Goal: Information Seeking & Learning: Learn about a topic

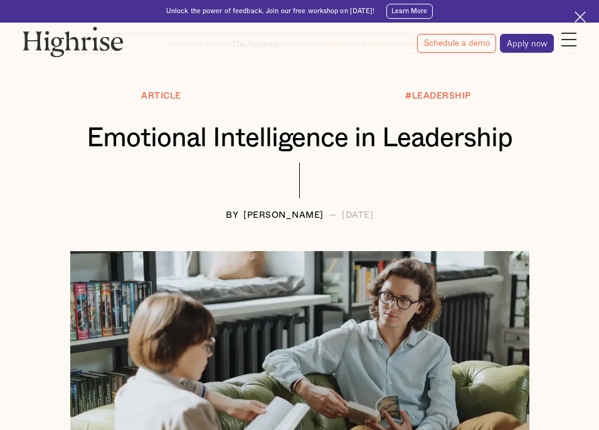
scroll to position [90, 0]
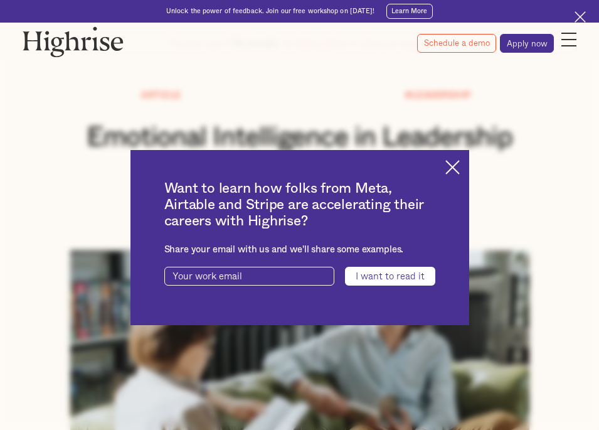
click at [453, 162] on img at bounding box center [452, 167] width 14 height 14
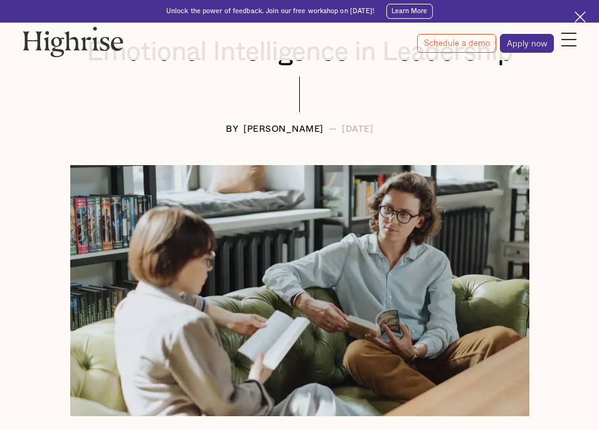
scroll to position [174, 0]
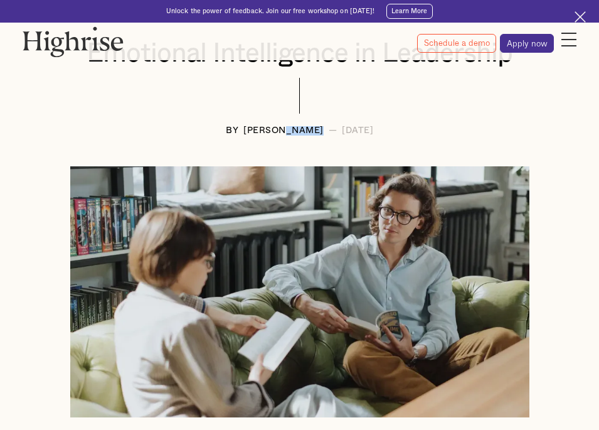
drag, startPoint x: 260, startPoint y: 127, endPoint x: 297, endPoint y: 128, distance: 36.4
click at [297, 128] on div "[PERSON_NAME]" at bounding box center [283, 130] width 80 height 9
copy div "Langat"
click at [421, 85] on div at bounding box center [300, 102] width 554 height 48
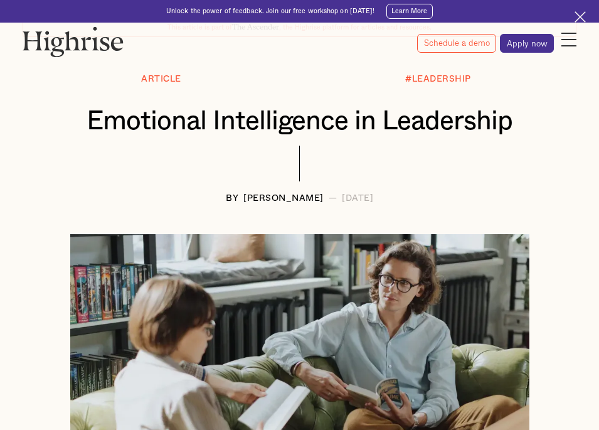
scroll to position [0, 0]
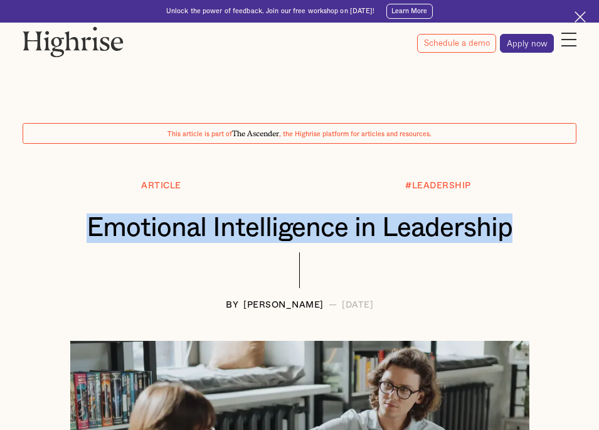
drag, startPoint x: 88, startPoint y: 225, endPoint x: 525, endPoint y: 242, distance: 436.9
click at [525, 242] on div "Emotional Intelligence in Leadership" at bounding box center [300, 232] width 554 height 39
copy h1 "Emotional Intelligence in Leadership"
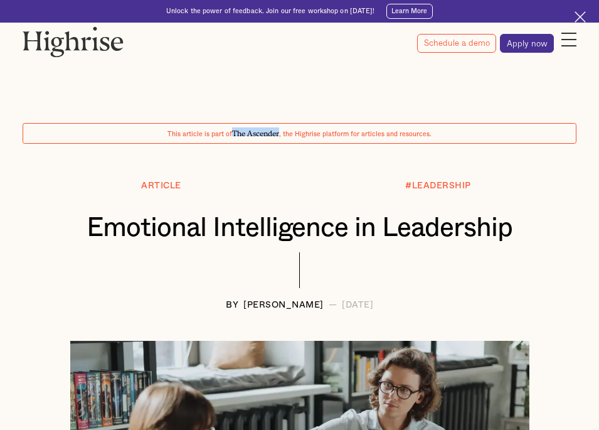
drag, startPoint x: 235, startPoint y: 128, endPoint x: 280, endPoint y: 129, distance: 45.2
click at [279, 129] on span "The Ascender" at bounding box center [255, 131] width 47 height 9
copy span "The Ascender"
drag, startPoint x: 261, startPoint y: 301, endPoint x: 300, endPoint y: 302, distance: 38.9
click at [300, 302] on div "BY [PERSON_NAME] — [DATE]" at bounding box center [300, 304] width 554 height 9
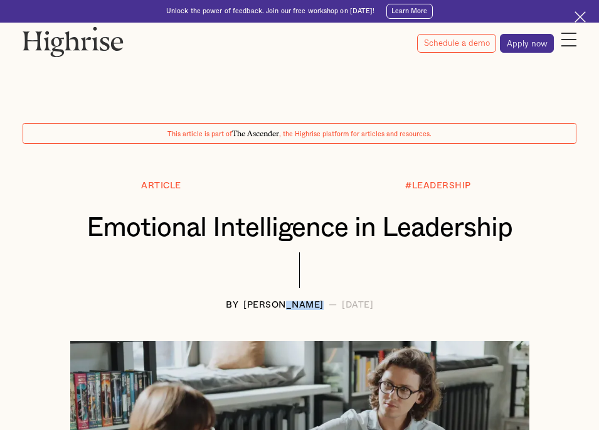
copy div "Langat"
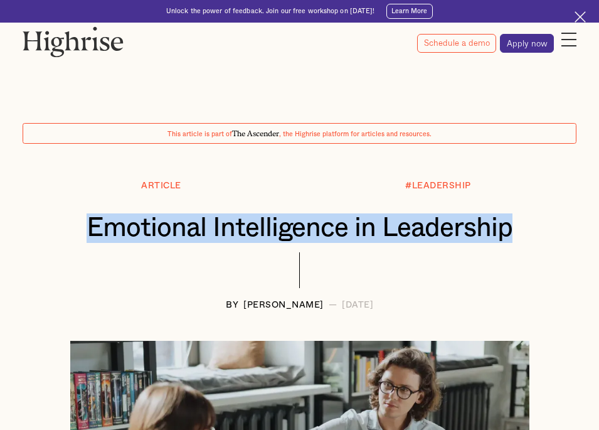
drag, startPoint x: 91, startPoint y: 225, endPoint x: 511, endPoint y: 223, distance: 420.2
click at [511, 223] on h1 "Emotional Intelligence in Leadership" at bounding box center [299, 227] width 516 height 29
copy h1 "Emotional Intelligence in Leadership"
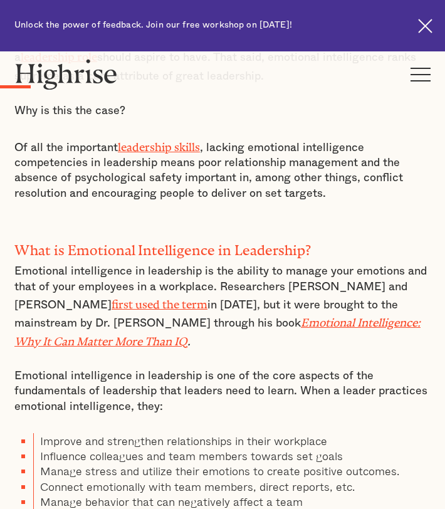
scroll to position [841, 0]
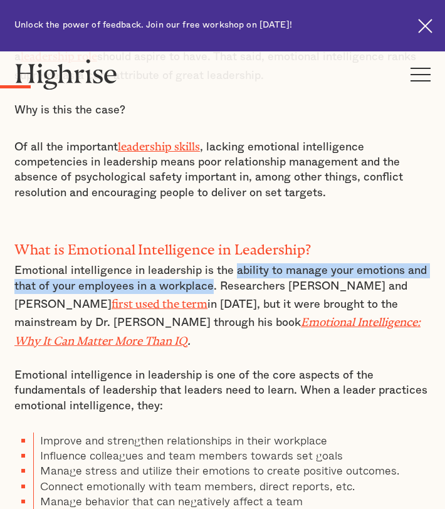
drag, startPoint x: 234, startPoint y: 262, endPoint x: 210, endPoint y: 276, distance: 27.5
click at [210, 276] on p "Emotional intelligence in leadership is the ability to manage your emotions and…" at bounding box center [222, 305] width 416 height 85
copy p "ability to manage your emotions and that of your employees in a workplace"
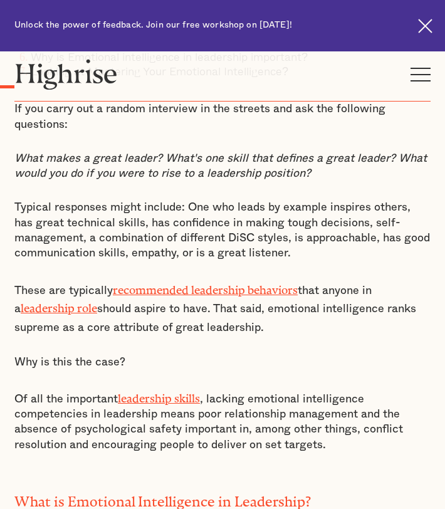
scroll to position [635, 0]
